Goal: Task Accomplishment & Management: Complete application form

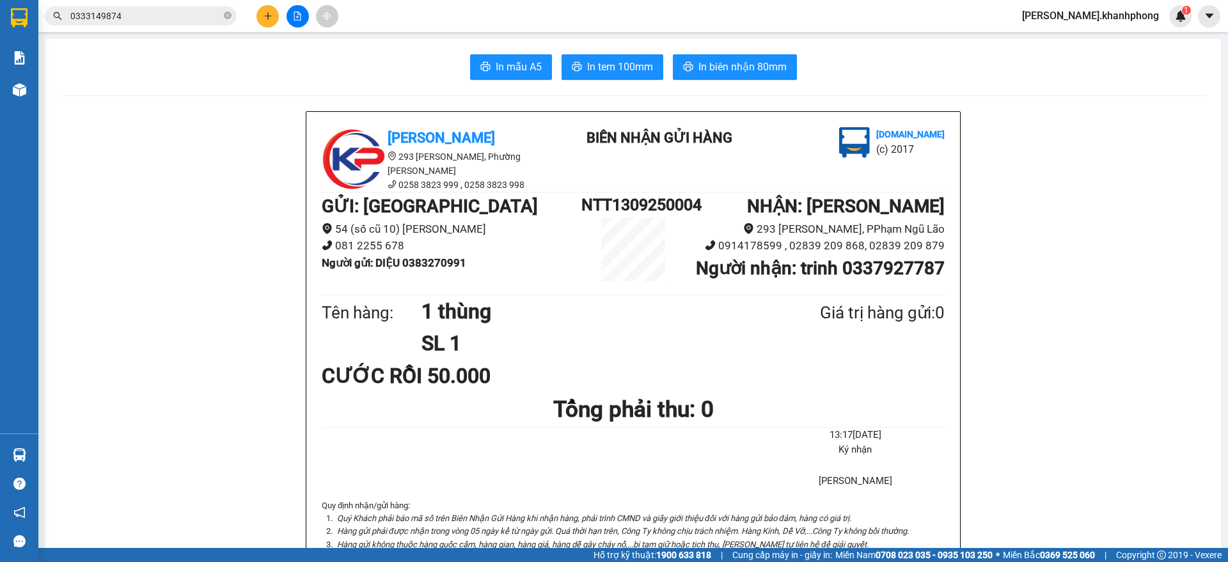
click at [264, 12] on icon "plus" at bounding box center [268, 16] width 9 height 9
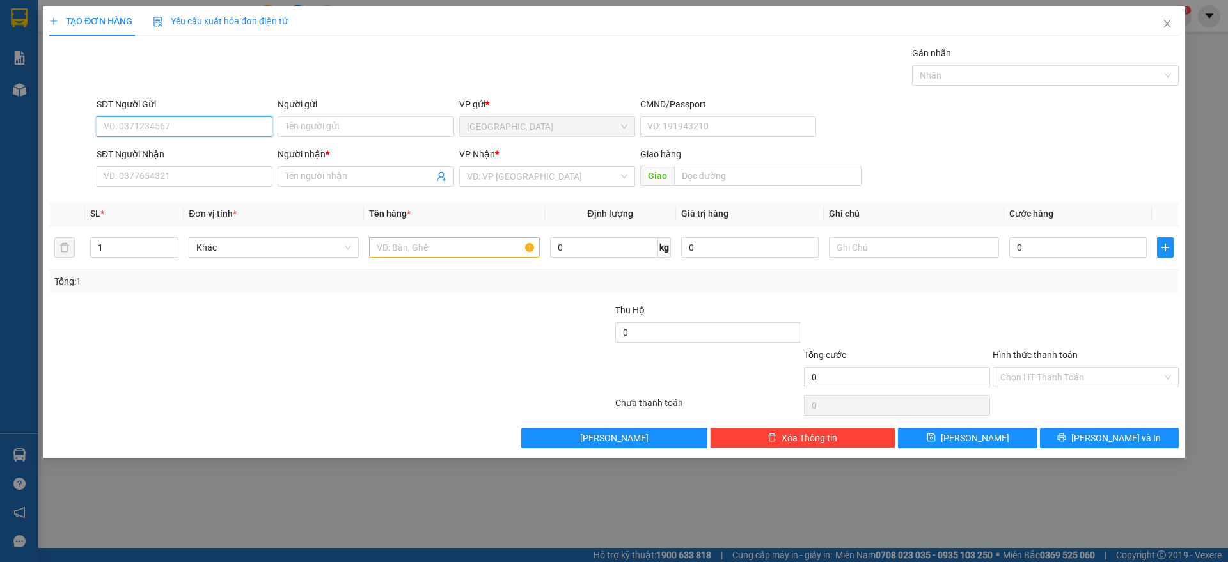
click at [185, 125] on input "SĐT Người Gửi" at bounding box center [185, 126] width 176 height 20
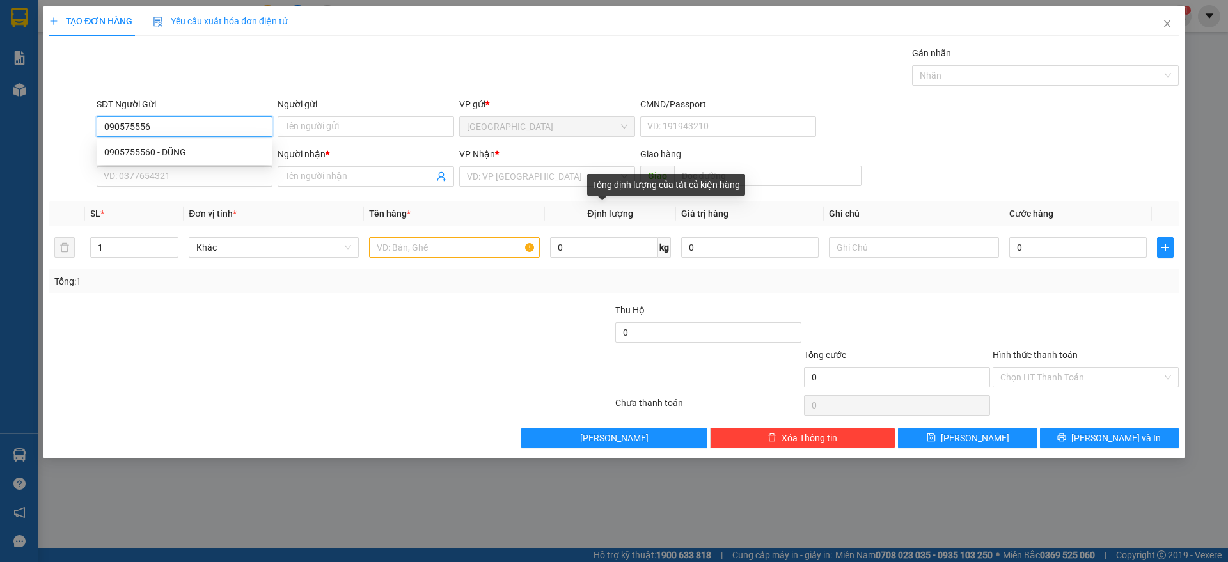
type input "0905755560"
click at [177, 155] on div "0905755560 - DŨNG" at bounding box center [184, 152] width 161 height 14
type input "DŨNG"
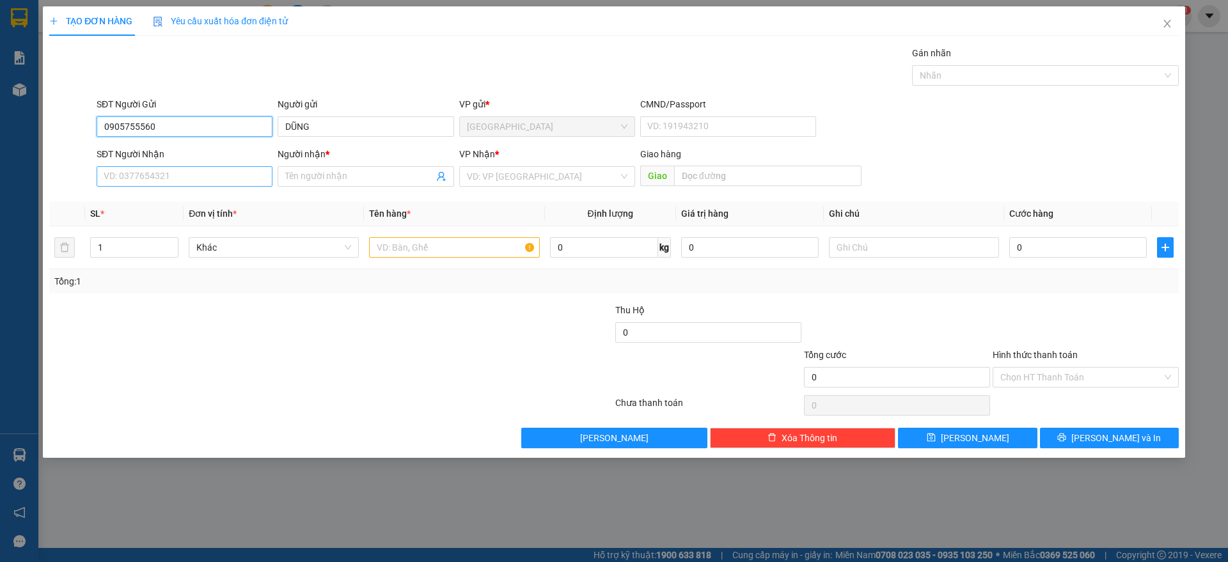
type input "0905755560"
click at [201, 180] on input "SĐT Người Nhận" at bounding box center [185, 176] width 176 height 20
type input "0985359959"
click at [296, 181] on input "Người nhận *" at bounding box center [359, 177] width 148 height 14
click at [508, 183] on input "search" at bounding box center [543, 176] width 152 height 19
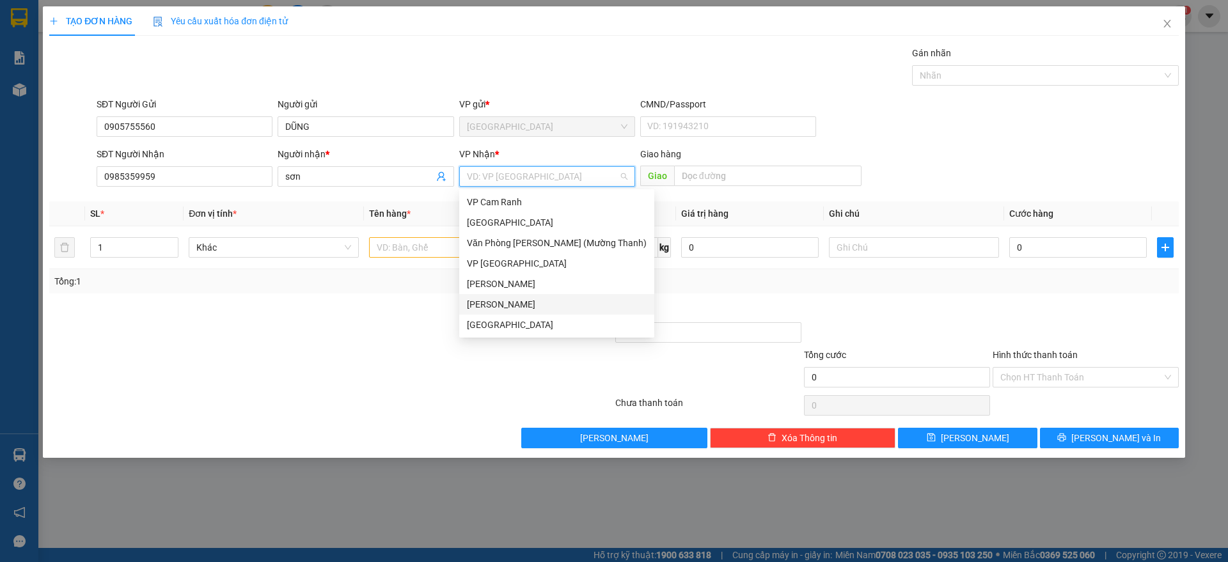
drag, startPoint x: 493, startPoint y: 305, endPoint x: 440, endPoint y: 272, distance: 62.1
click at [494, 305] on div "[PERSON_NAME]" at bounding box center [557, 304] width 180 height 14
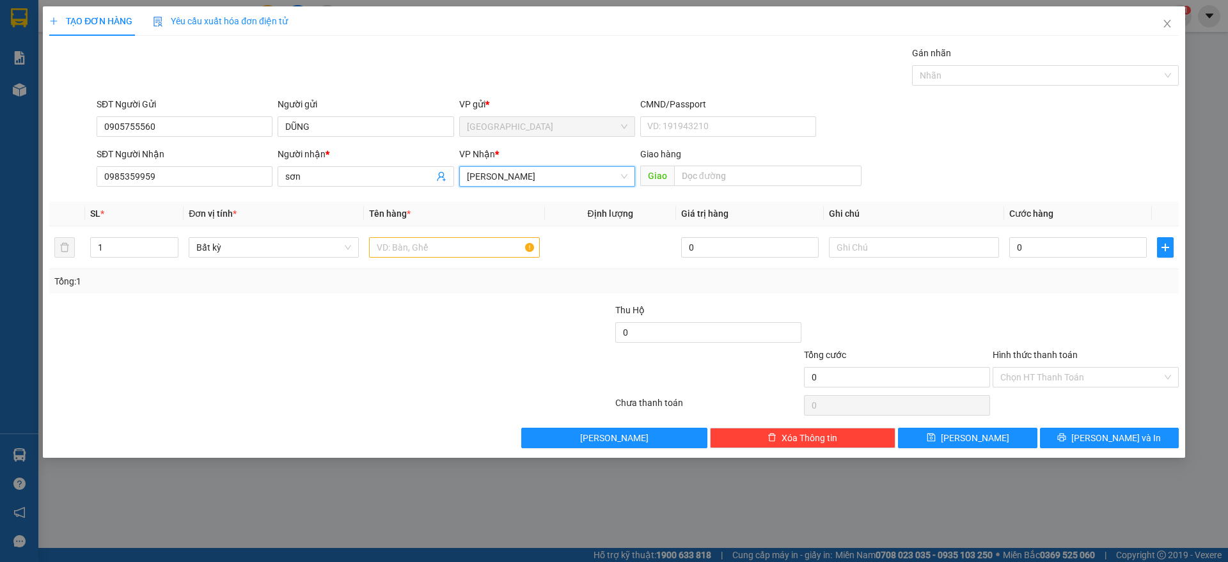
click at [311, 159] on div "Người nhận *" at bounding box center [366, 154] width 176 height 14
click at [311, 170] on input "sơn" at bounding box center [359, 177] width 148 height 14
click at [310, 172] on input "sơn" at bounding box center [359, 177] width 148 height 14
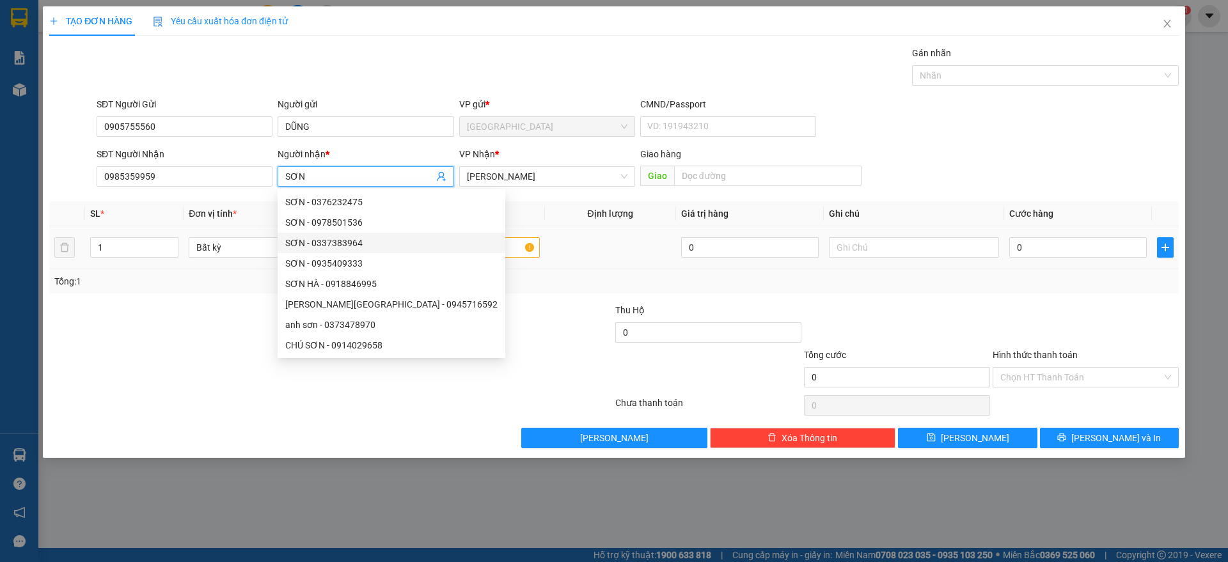
type input "SƠN"
click at [496, 259] on div at bounding box center [454, 248] width 170 height 26
click at [499, 244] on input "text" at bounding box center [454, 247] width 170 height 20
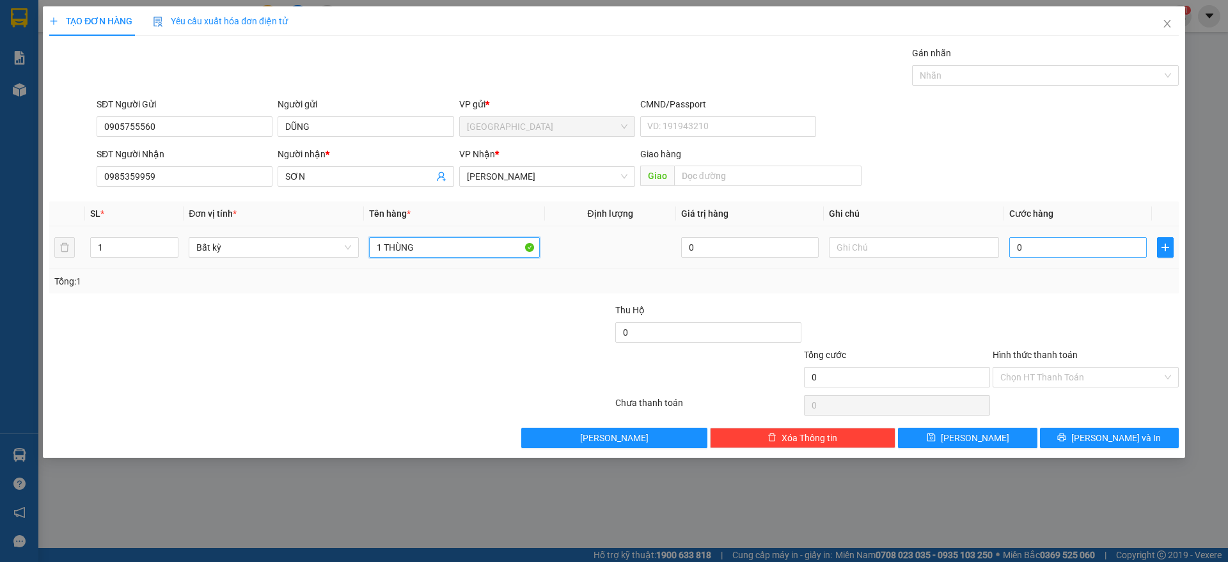
type input "1 THÙNG"
click at [1048, 248] on input "0" at bounding box center [1078, 247] width 138 height 20
type input "3"
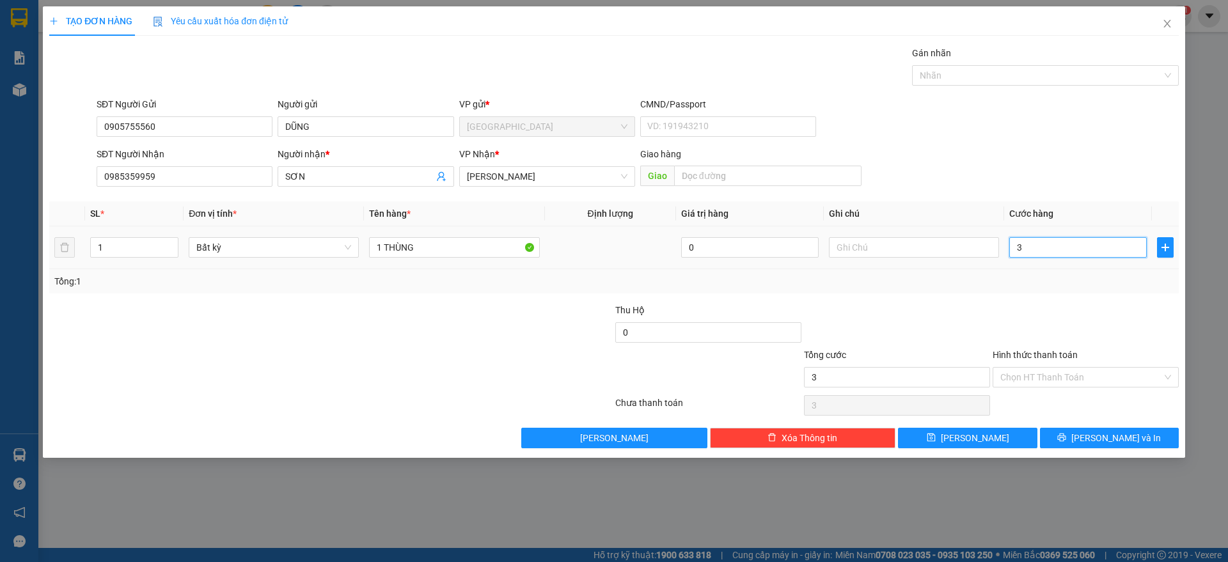
type input "30"
type input "30.000"
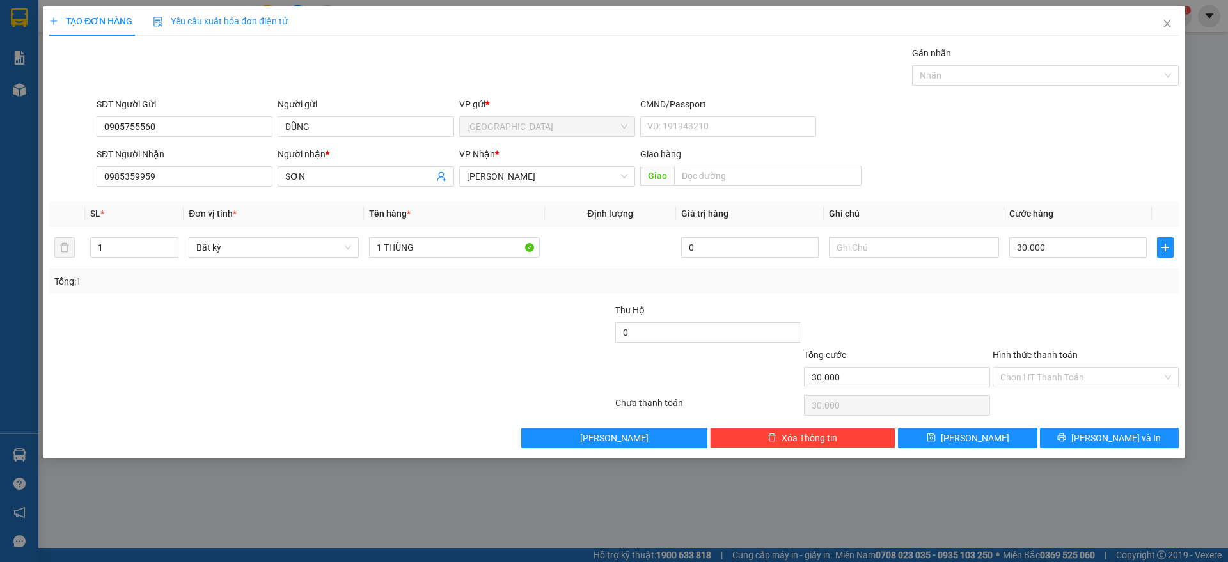
click at [1062, 306] on div "Transit Pickup Surcharge Ids Transit Deliver Surcharge Ids Transit Deliver Surc…" at bounding box center [614, 247] width 1130 height 402
drag, startPoint x: 1068, startPoint y: 377, endPoint x: 1066, endPoint y: 387, distance: 10.5
click at [1069, 379] on input "Hình thức thanh toán" at bounding box center [1081, 377] width 162 height 19
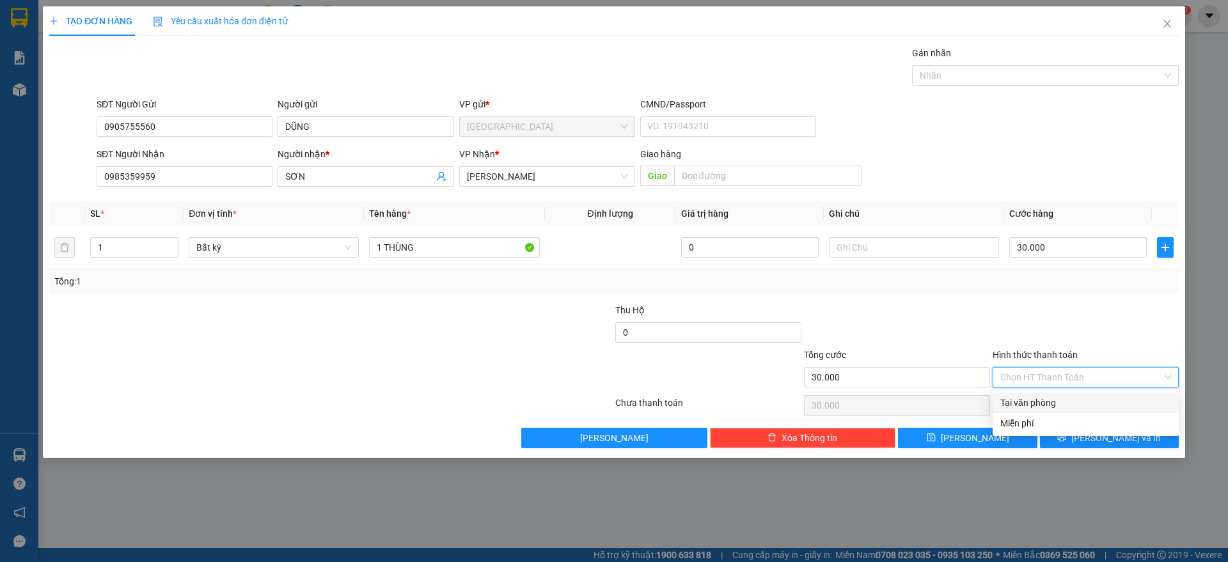
click at [1055, 406] on div "Tại văn phòng" at bounding box center [1085, 403] width 171 height 14
type input "0"
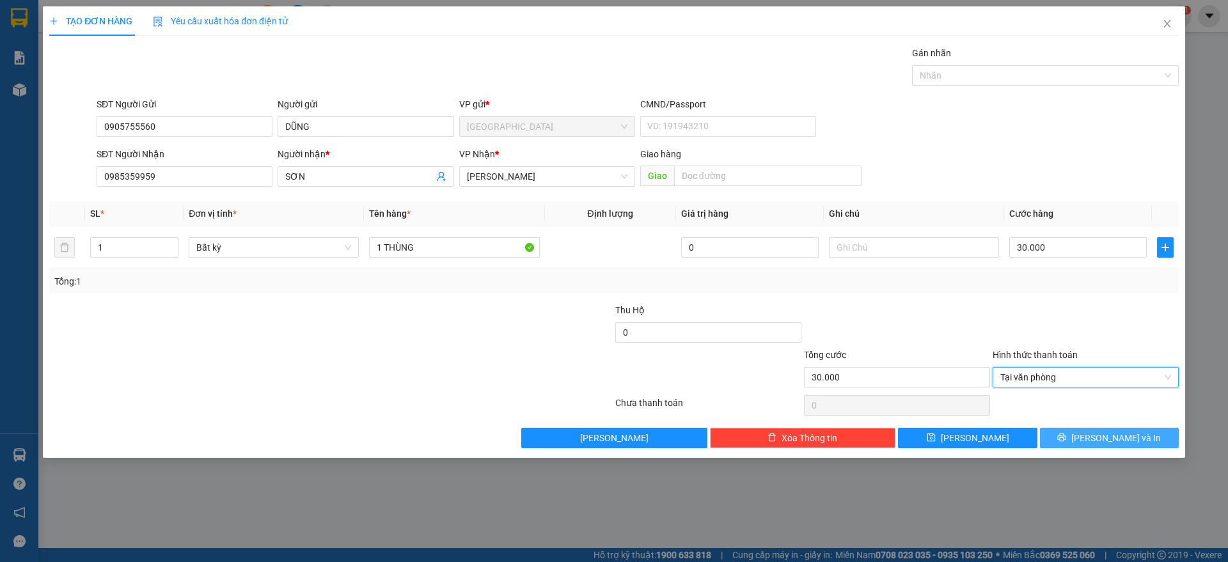
click at [1066, 438] on icon "printer" at bounding box center [1061, 437] width 9 height 9
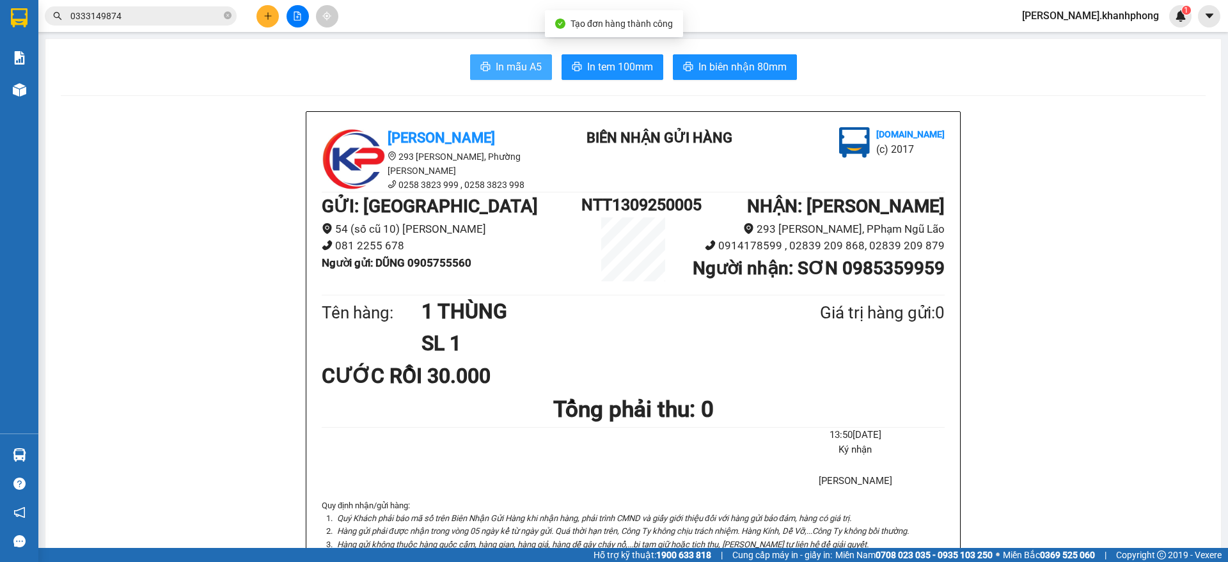
click at [506, 62] on span "In mẫu A5" at bounding box center [519, 67] width 46 height 16
drag, startPoint x: 411, startPoint y: 260, endPoint x: 478, endPoint y: 262, distance: 67.8
click at [478, 262] on li "Người gửi : DŨNG 0905755560" at bounding box center [452, 263] width 260 height 17
copy b "0905755560"
click at [269, 24] on button at bounding box center [267, 16] width 22 height 22
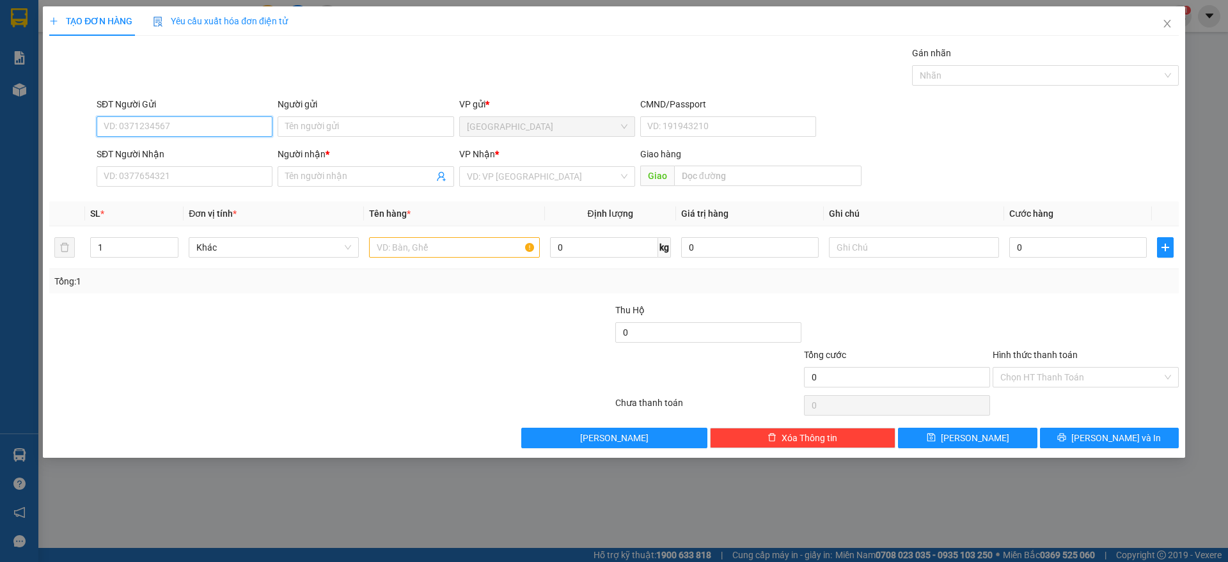
click at [177, 118] on input "SĐT Người Gửi" at bounding box center [185, 126] width 176 height 20
paste input "0905755560"
type input "0905755560"
click at [161, 151] on div "0905755560 - DŨNG" at bounding box center [184, 152] width 161 height 14
type input "DŨNG"
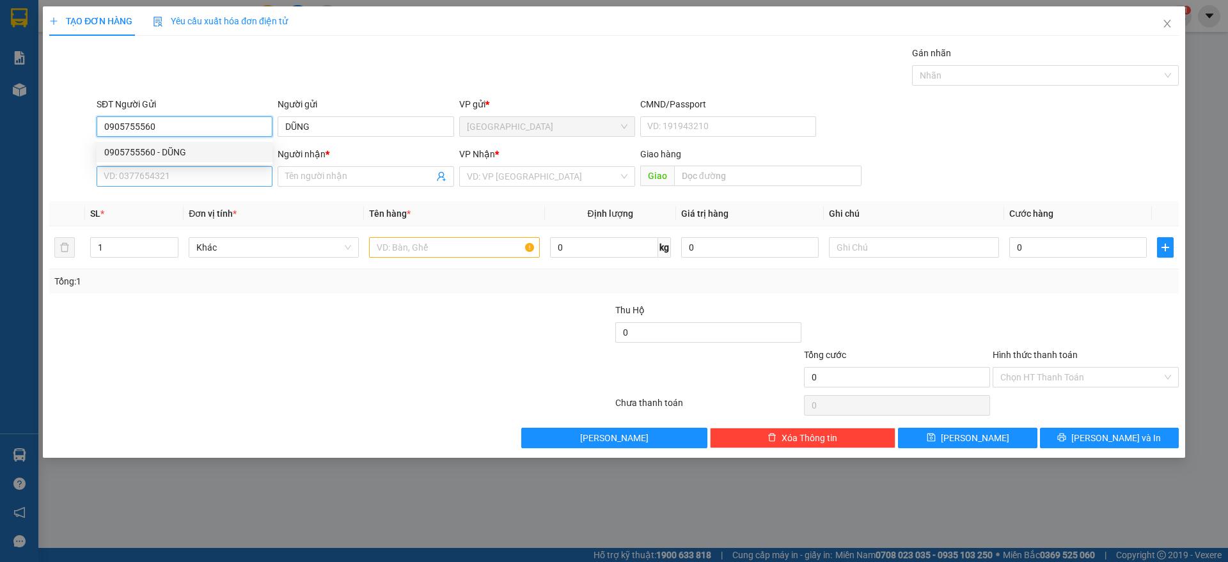
type input "0905755560"
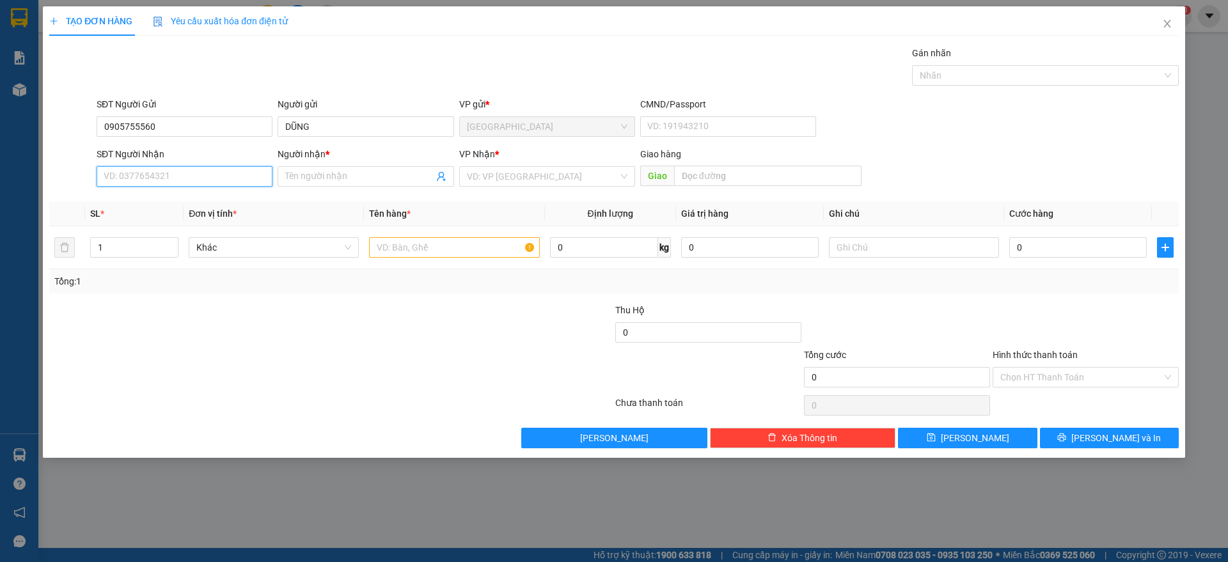
click at [174, 170] on input "SĐT Người Nhận" at bounding box center [185, 176] width 176 height 20
type input "0903886886"
click at [188, 199] on div "0903886886 - [PERSON_NAME]" at bounding box center [184, 202] width 161 height 14
type input "[PERSON_NAME]"
type input "0903886886"
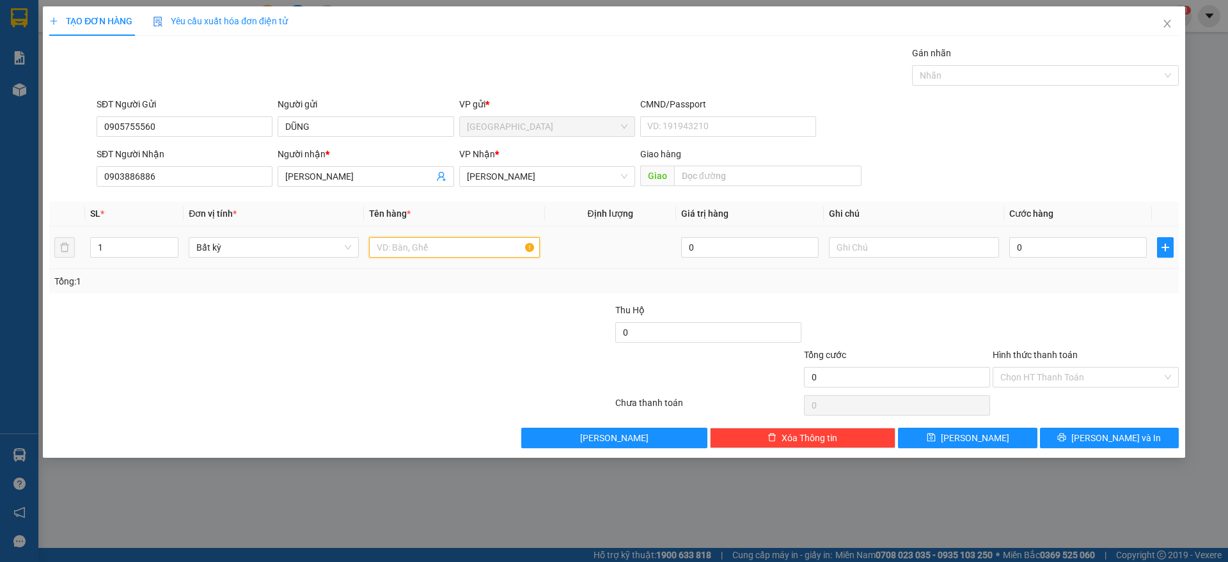
click at [422, 247] on input "text" at bounding box center [454, 247] width 170 height 20
type input "1 THÙNG"
click at [1031, 245] on input "0" at bounding box center [1078, 247] width 138 height 20
type input "3"
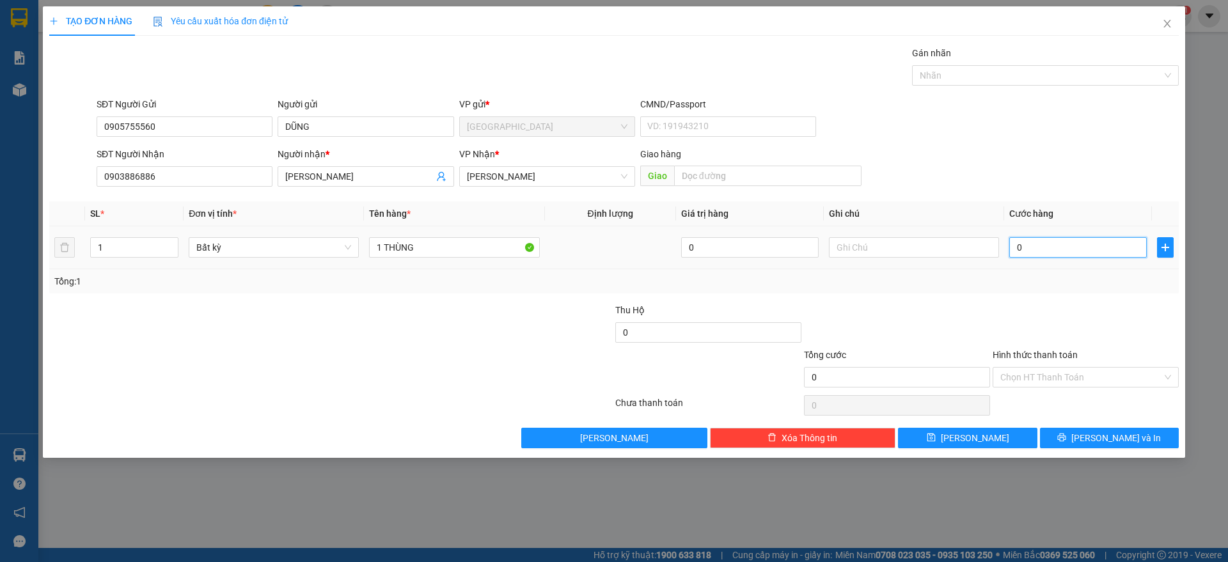
type input "3"
type input "30"
type input "30.000"
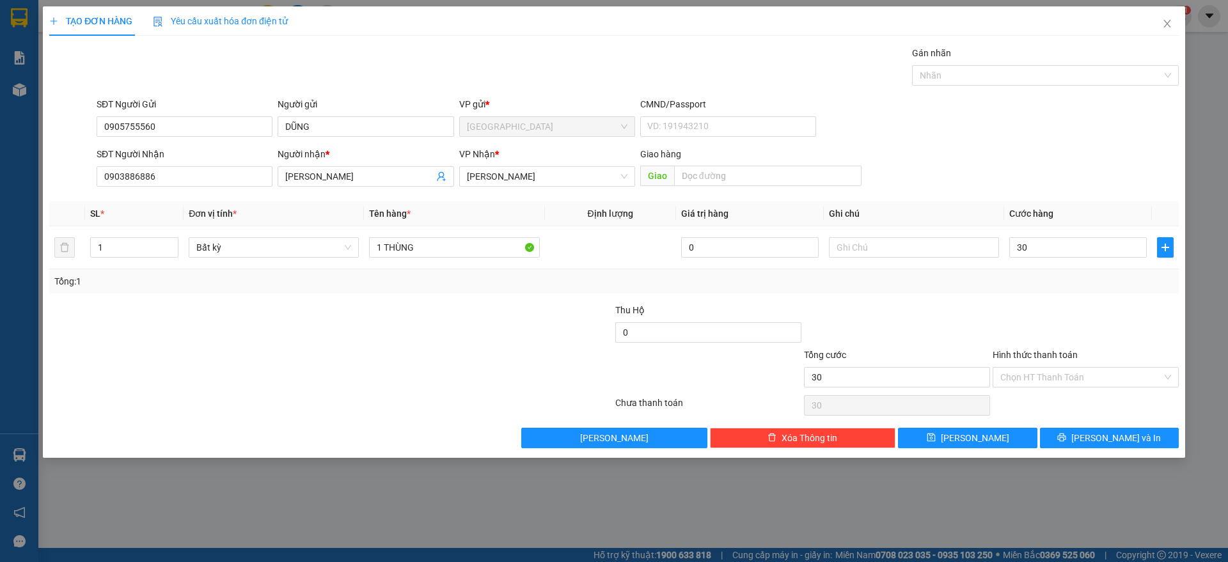
type input "30.000"
click at [1041, 316] on div at bounding box center [1085, 325] width 189 height 45
click at [1085, 375] on input "Hình thức thanh toán" at bounding box center [1081, 377] width 162 height 19
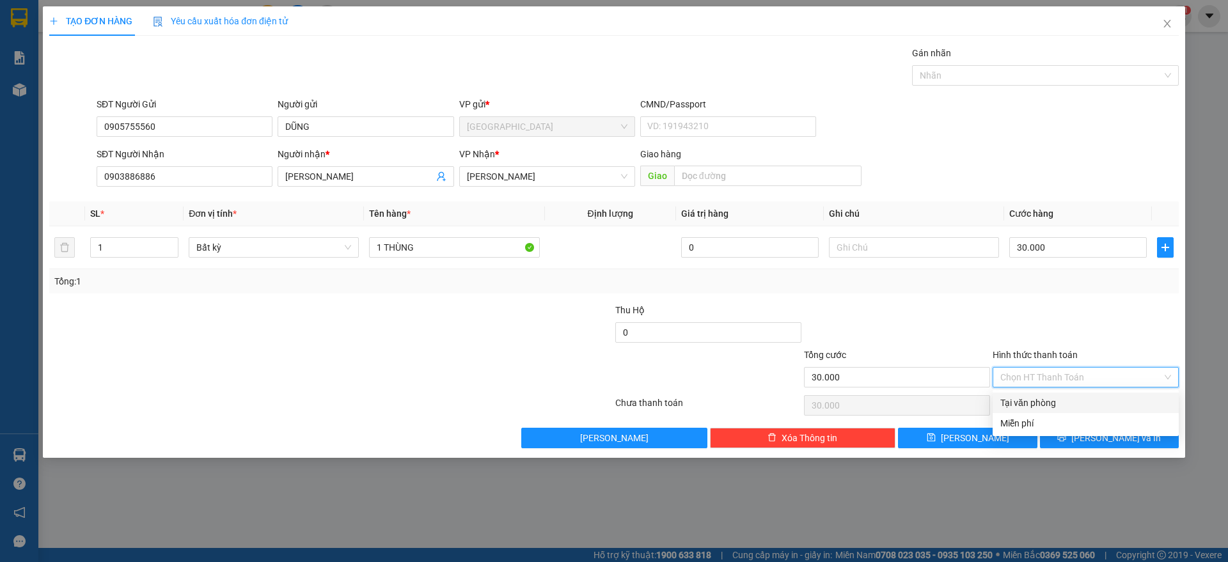
click at [1061, 399] on div "Tại văn phòng" at bounding box center [1085, 403] width 171 height 14
type input "0"
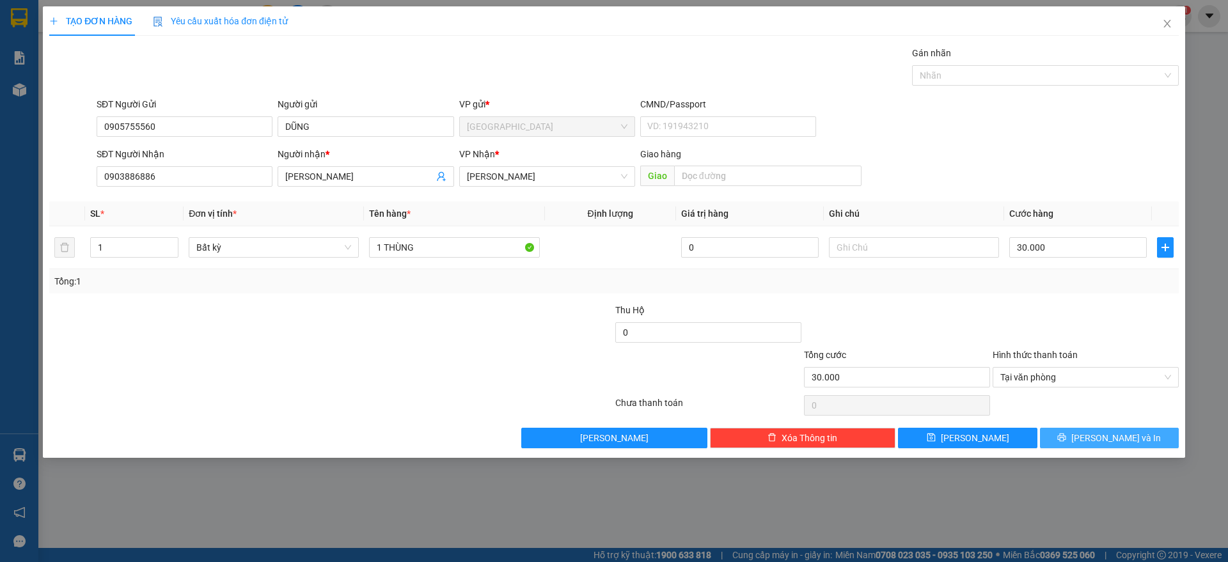
click at [1101, 439] on span "[PERSON_NAME] và In" at bounding box center [1116, 438] width 90 height 14
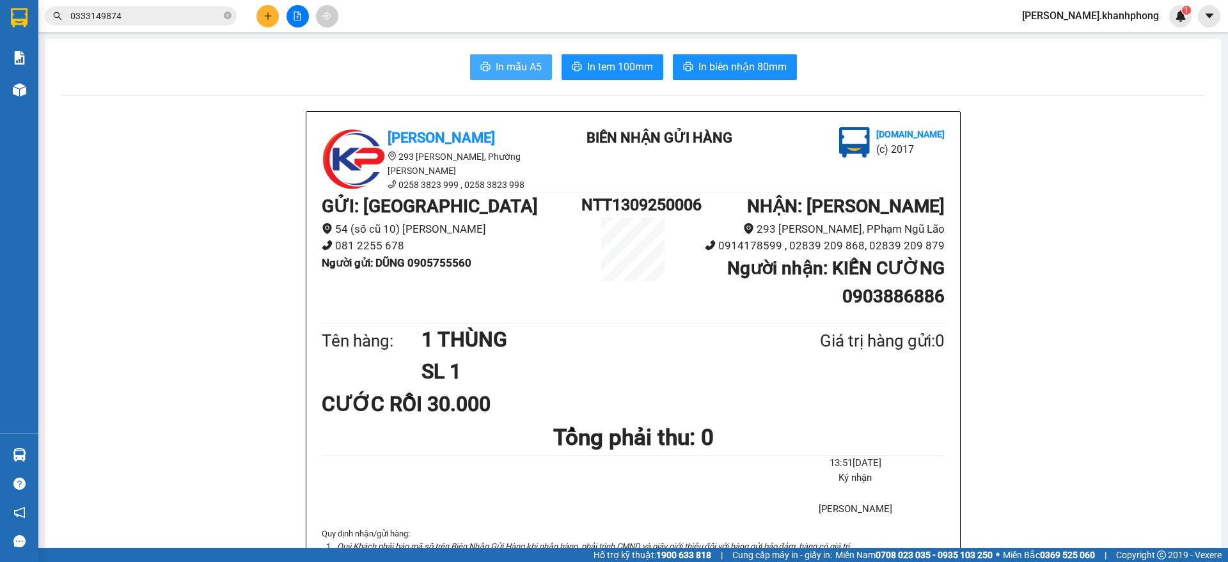
click at [484, 72] on icon "printer" at bounding box center [485, 66] width 10 height 10
click at [266, 17] on icon "plus" at bounding box center [268, 16] width 9 height 9
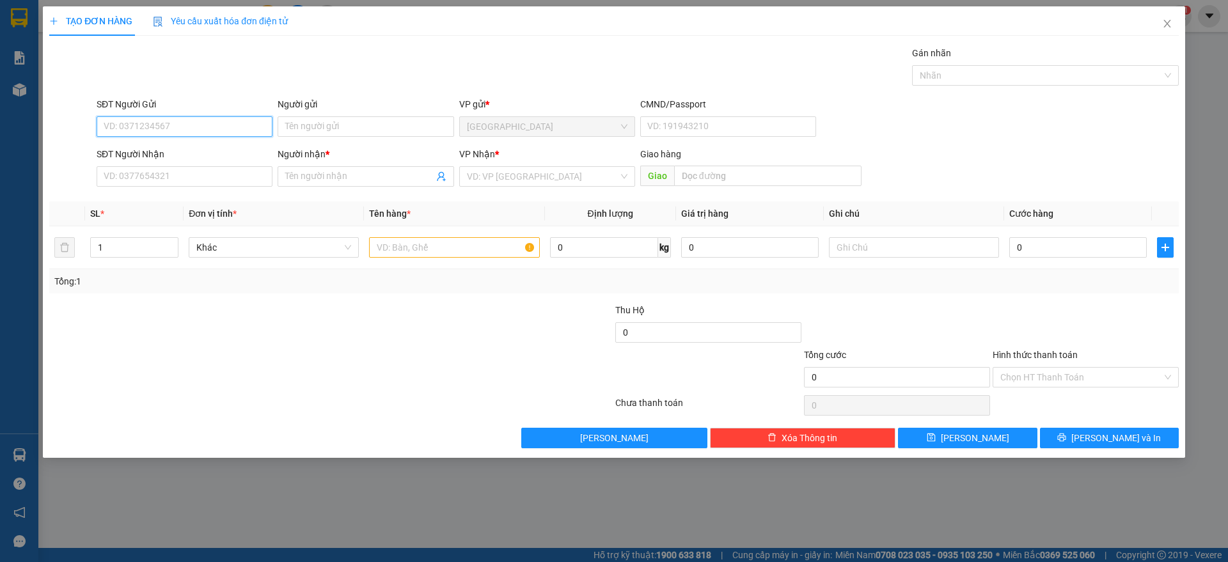
click at [171, 123] on input "SĐT Người Gửi" at bounding box center [185, 126] width 176 height 20
type input "0903526685"
drag, startPoint x: 168, startPoint y: 153, endPoint x: 184, endPoint y: 179, distance: 30.7
click at [169, 153] on div "0903526685 - [GEOGRAPHIC_DATA]" at bounding box center [184, 152] width 161 height 14
type input "[PERSON_NAME]"
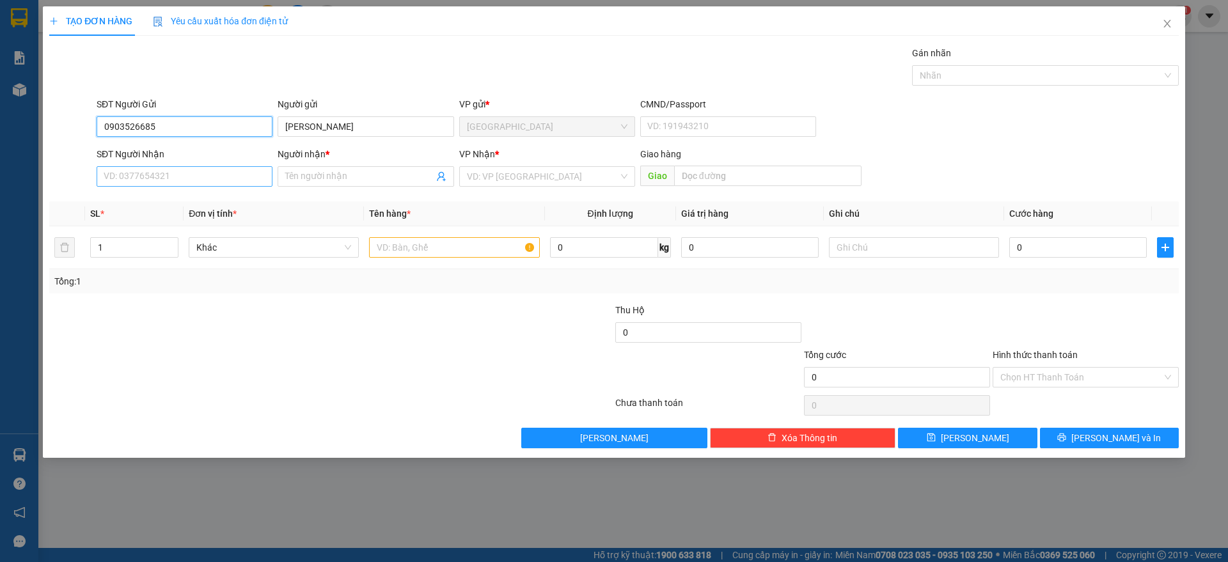
type input "0903526685"
click at [186, 179] on input "SĐT Người Nhận" at bounding box center [185, 176] width 176 height 20
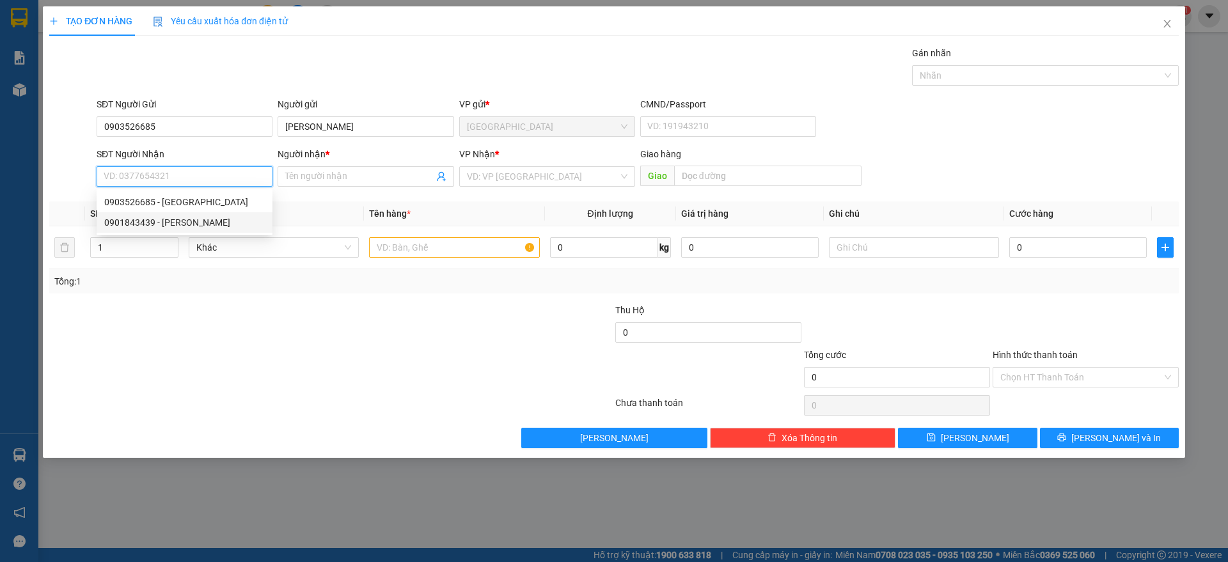
click at [186, 223] on div "0901843439 - [PERSON_NAME]" at bounding box center [184, 223] width 161 height 14
type input "0901843439"
type input "[PERSON_NAME]"
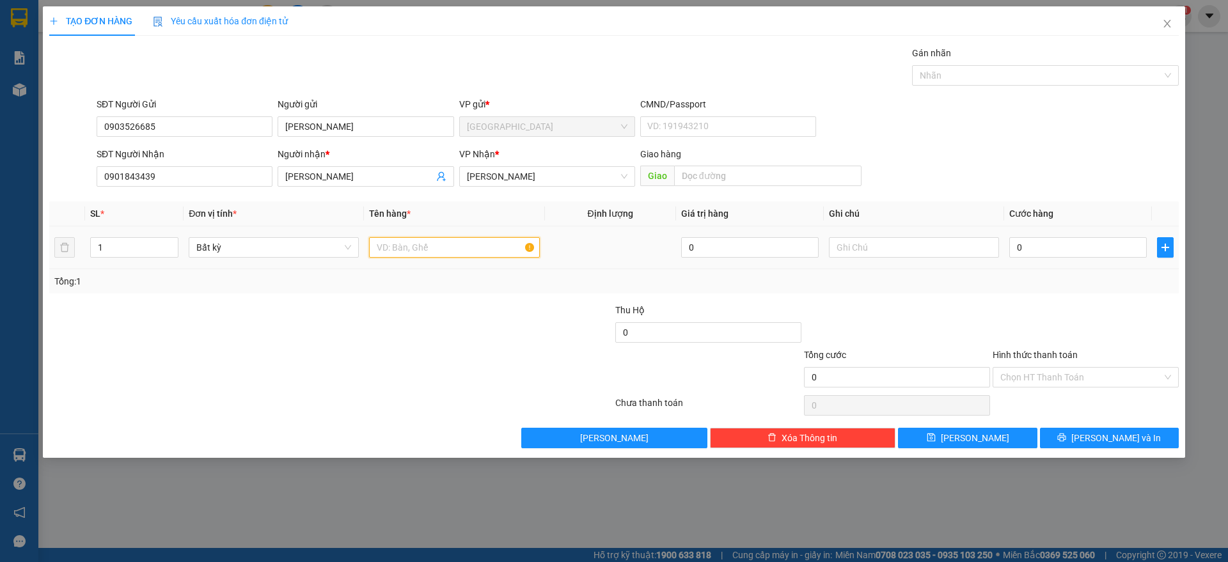
click at [439, 255] on input "text" at bounding box center [454, 247] width 170 height 20
type input "1 HS"
click at [1043, 242] on input "0" at bounding box center [1078, 247] width 138 height 20
type input "2"
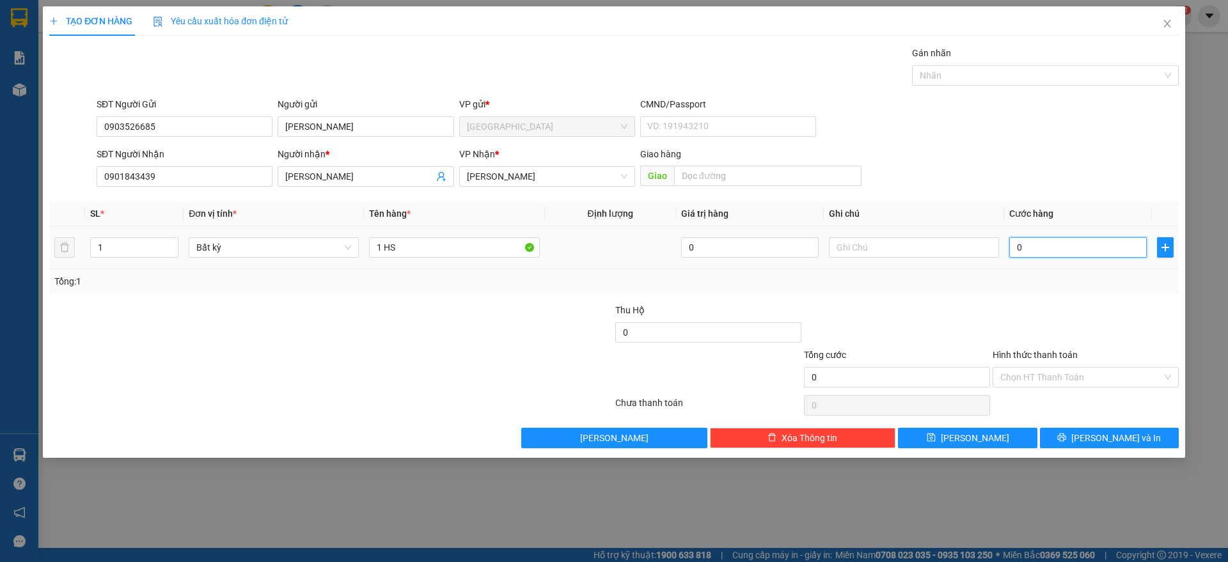
type input "2"
type input "20"
type input "20.000"
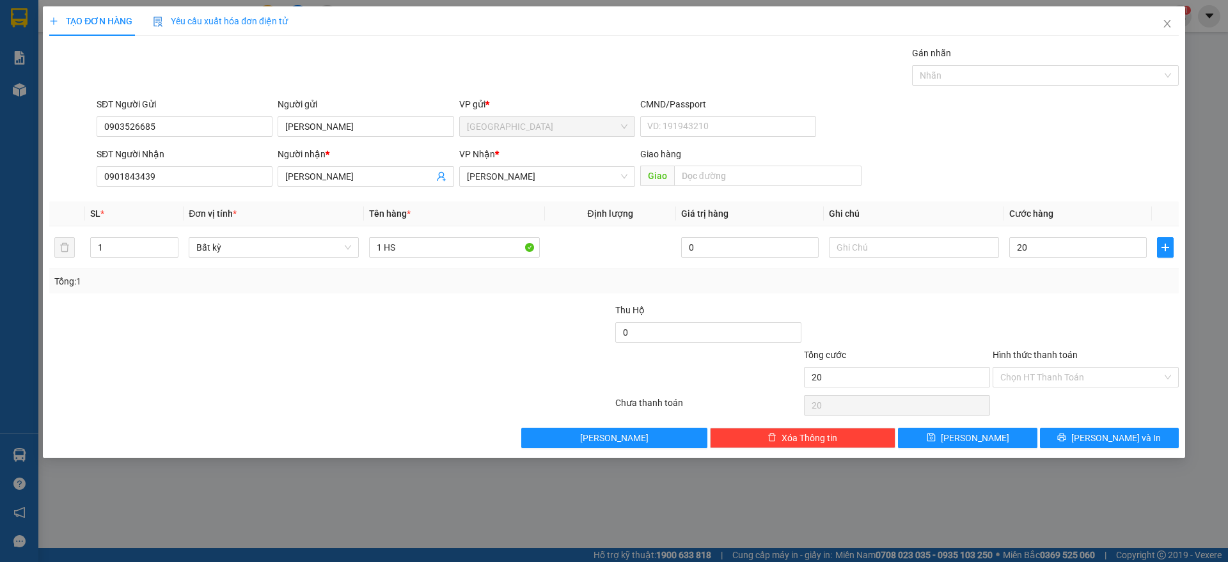
type input "20.000"
click at [1045, 298] on div "Transit Pickup Surcharge Ids Transit Deliver Surcharge Ids Transit Deliver Surc…" at bounding box center [614, 247] width 1130 height 402
click at [1039, 367] on div "Chọn HT Thanh Toán" at bounding box center [1086, 377] width 186 height 20
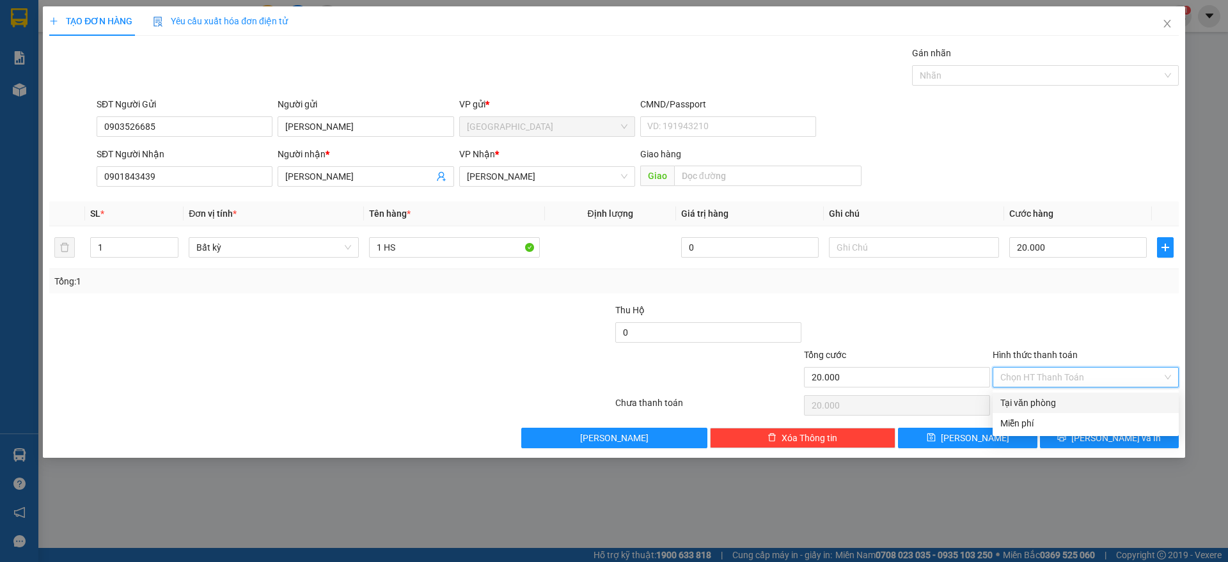
click at [1030, 403] on div "Tại văn phòng" at bounding box center [1085, 403] width 171 height 14
type input "0"
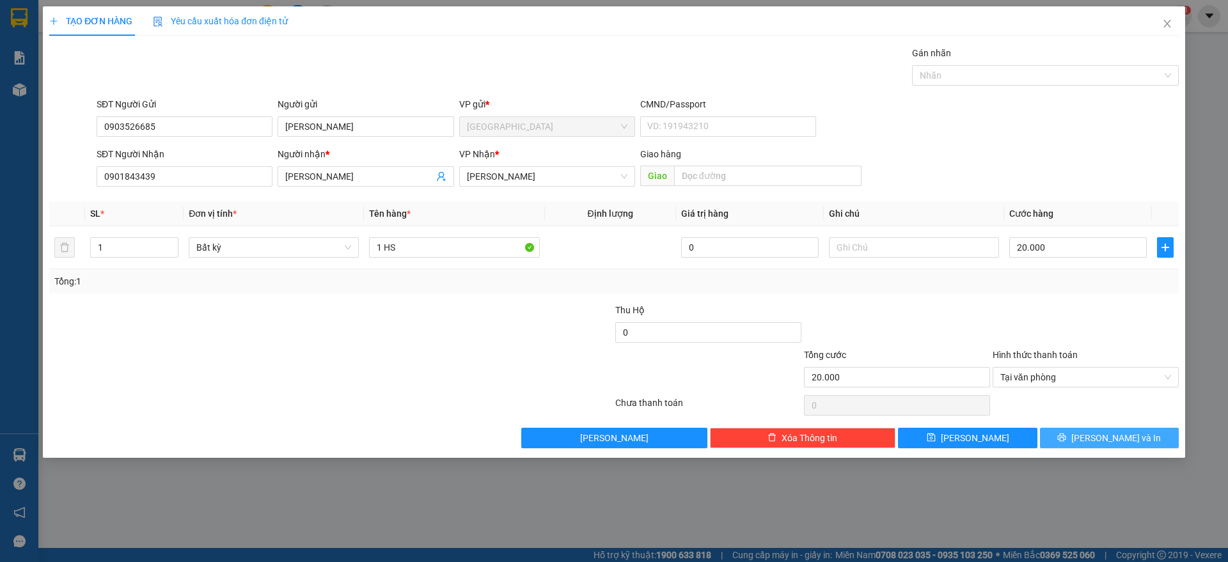
click at [1064, 435] on button "[PERSON_NAME] và In" at bounding box center [1109, 438] width 139 height 20
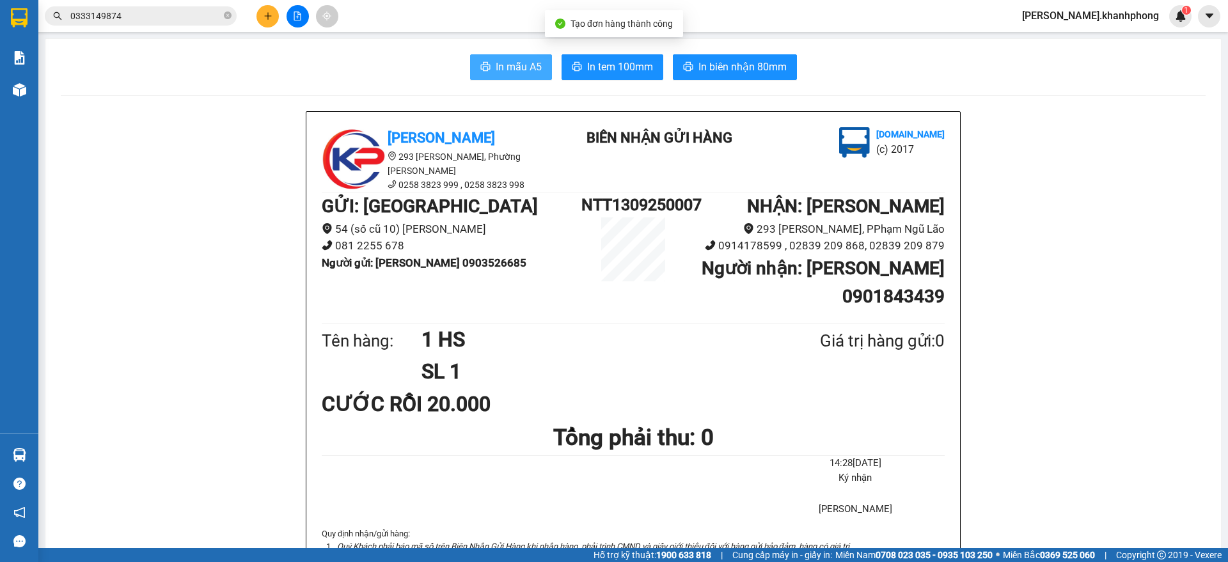
click at [517, 67] on span "In mẫu A5" at bounding box center [519, 67] width 46 height 16
